Goal: Register for event/course

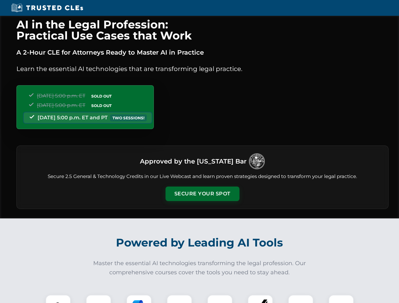
click at [202, 194] on button "Secure Your Spot" at bounding box center [202, 194] width 74 height 15
click at [58, 299] on img at bounding box center [58, 307] width 18 height 18
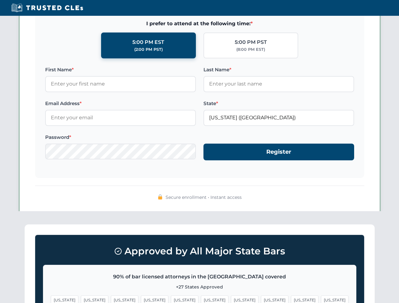
click at [291, 299] on span "[US_STATE]" at bounding box center [304, 300] width 27 height 9
